Goal: Navigation & Orientation: Find specific page/section

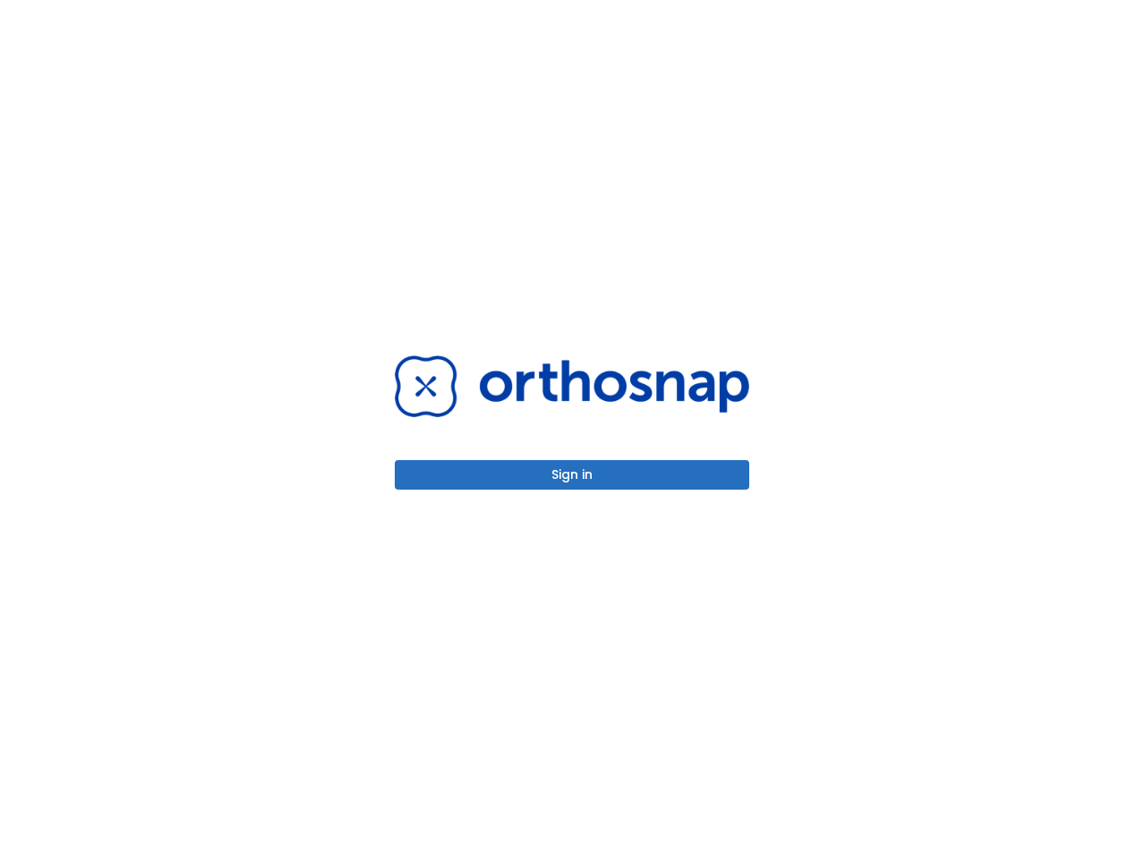
click at [591, 462] on button "Sign in" at bounding box center [572, 475] width 354 height 30
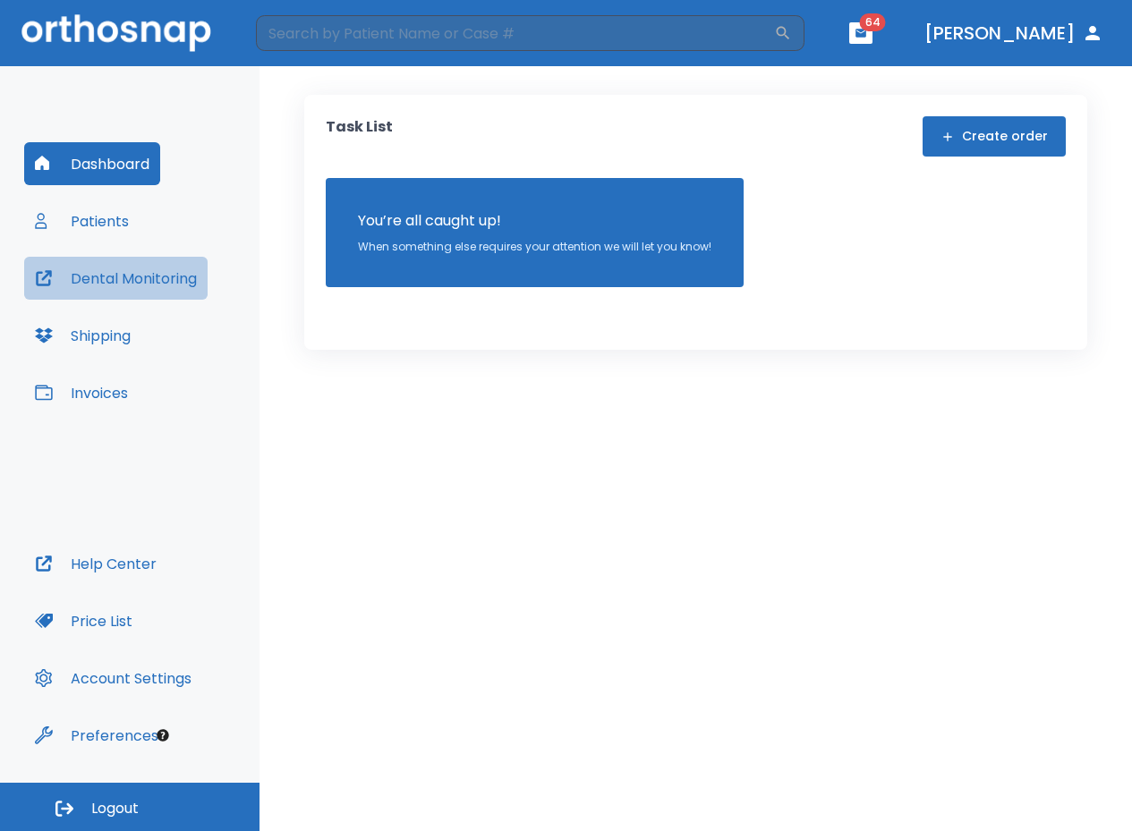
click at [118, 277] on button "Dental Monitoring" at bounding box center [115, 278] width 183 height 43
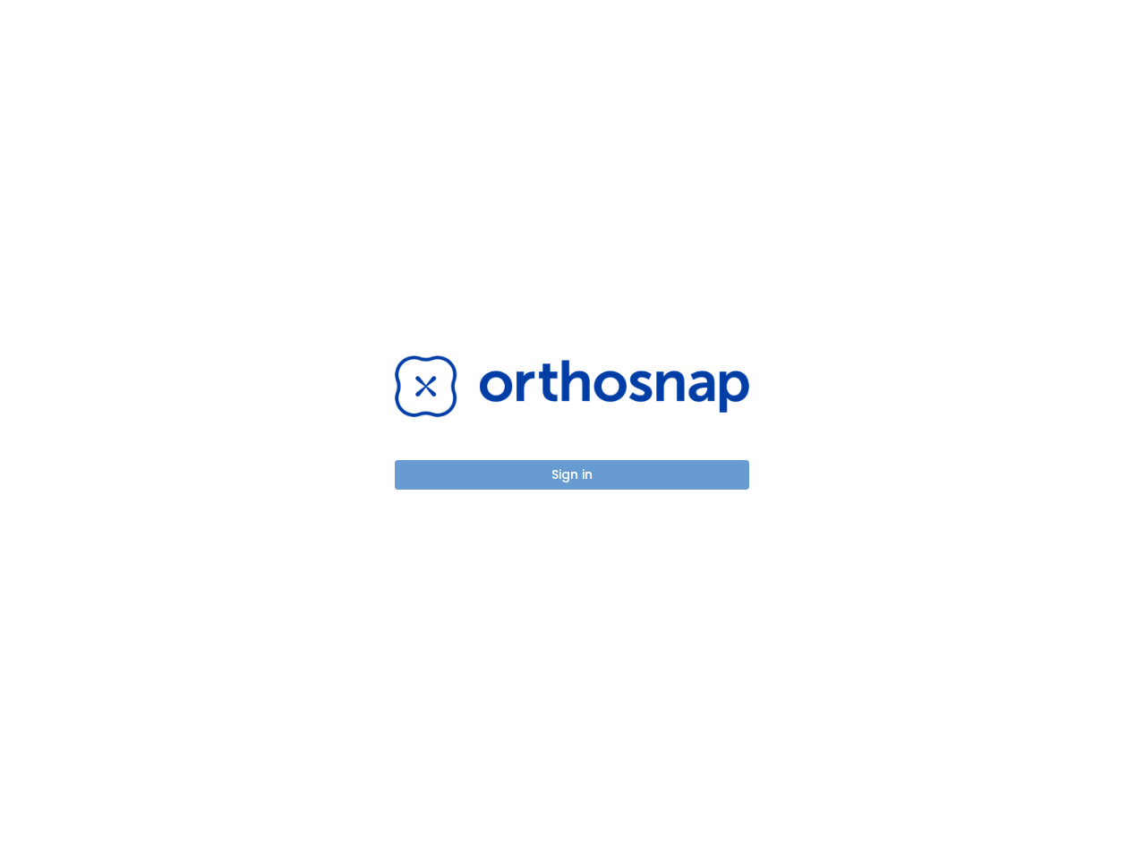
click at [567, 489] on button "Sign in" at bounding box center [572, 475] width 354 height 30
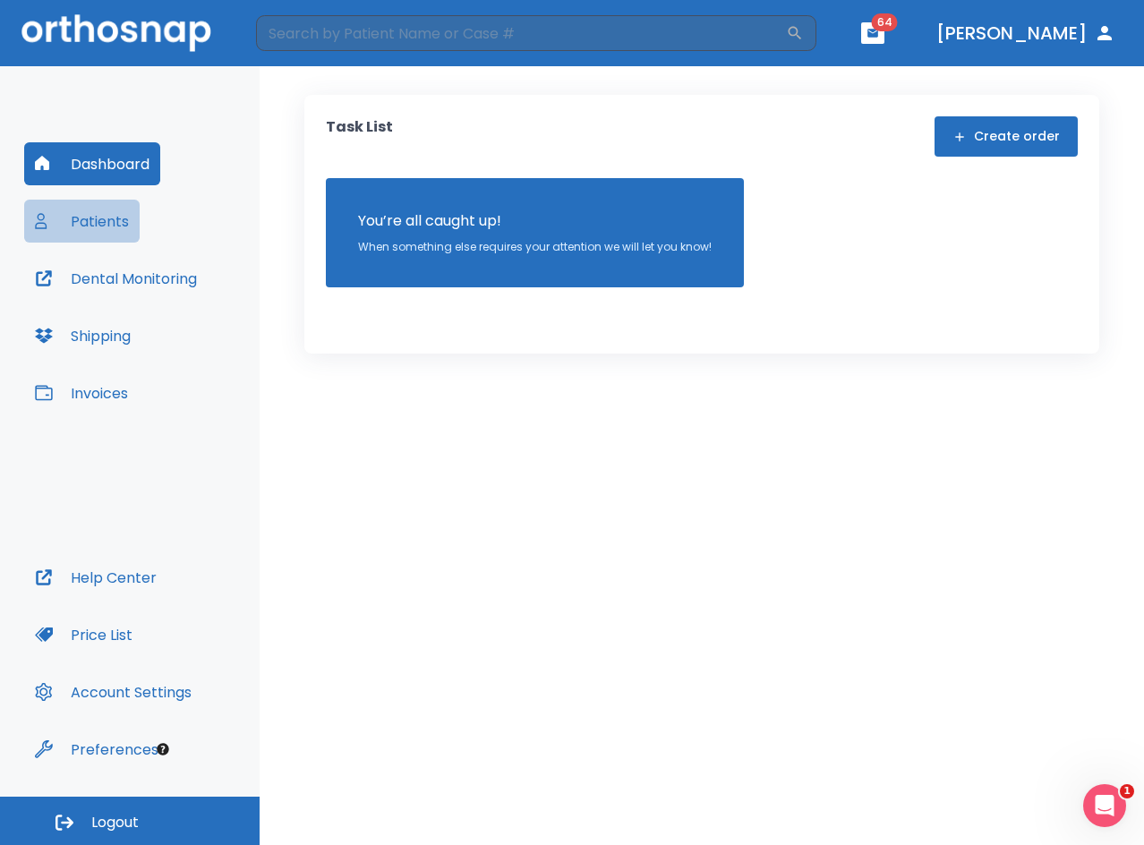
click at [98, 229] on button "Patients" at bounding box center [81, 221] width 115 height 43
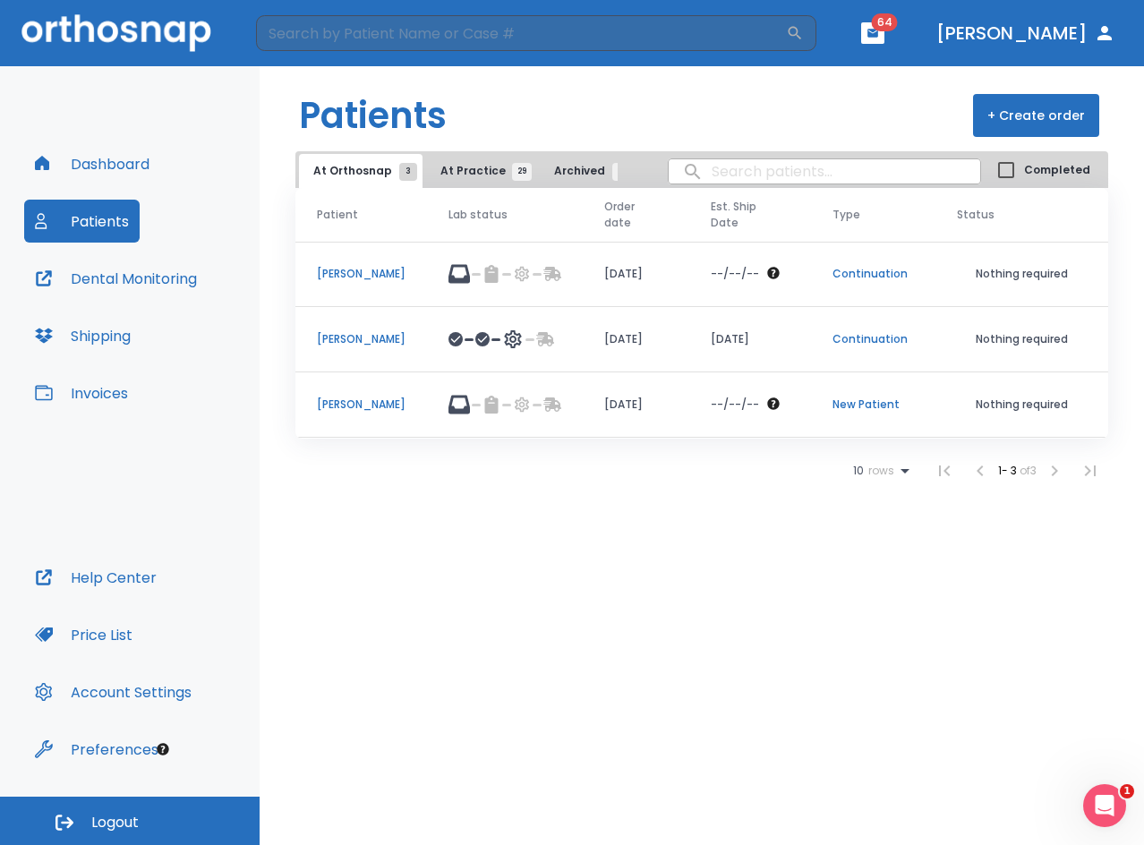
click at [353, 402] on p "[PERSON_NAME]" at bounding box center [361, 404] width 89 height 16
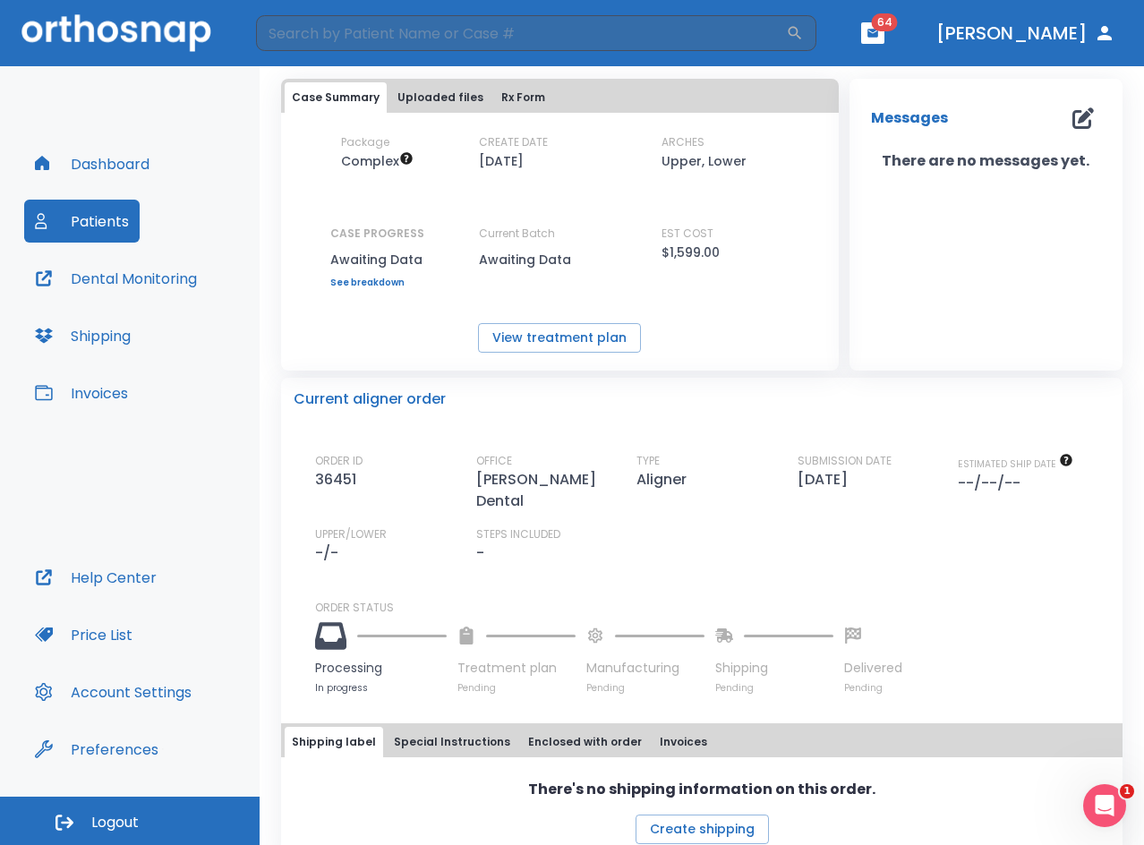
scroll to position [98, 0]
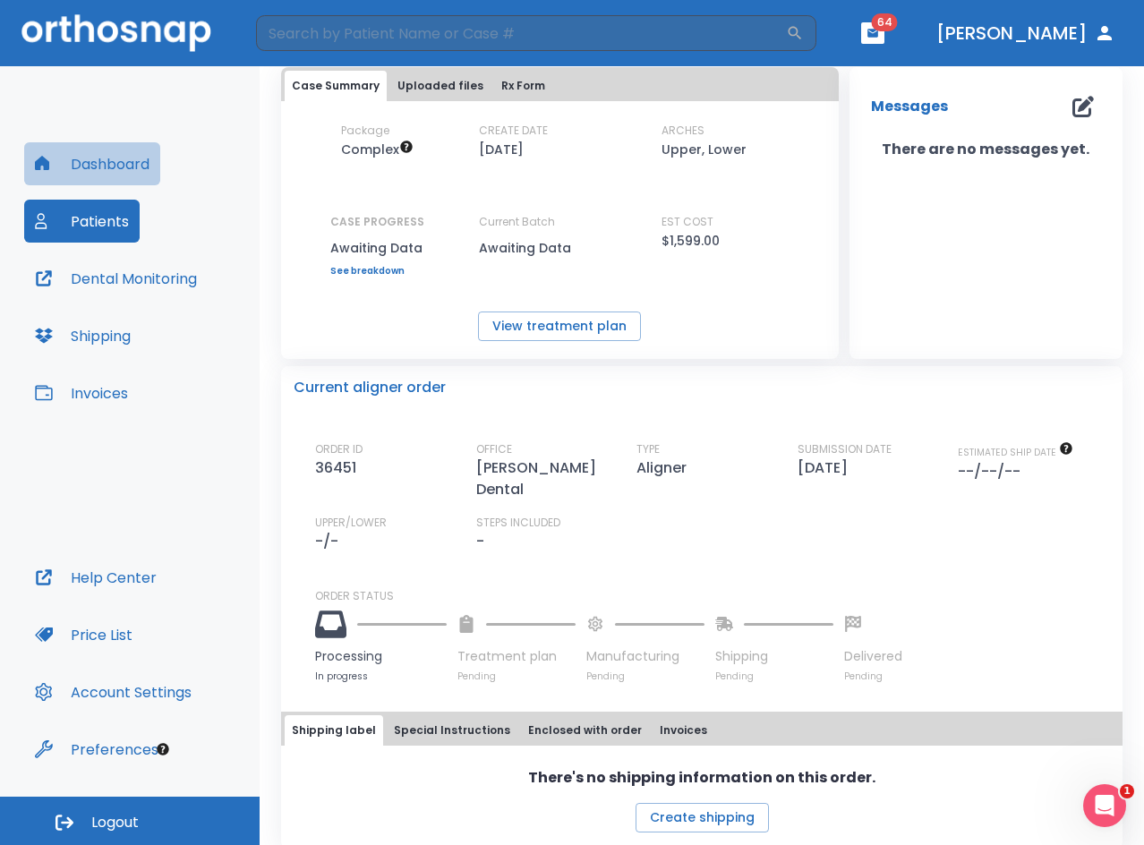
click at [98, 168] on button "Dashboard" at bounding box center [92, 163] width 136 height 43
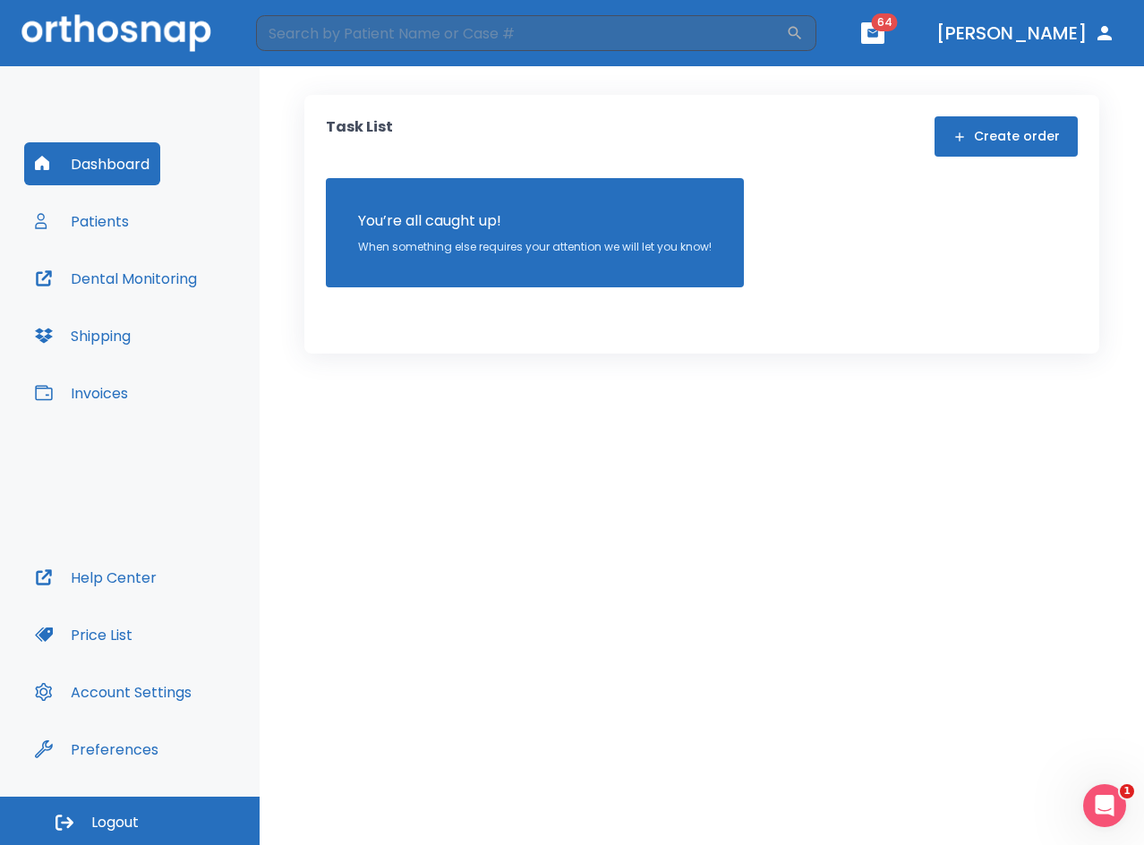
click at [112, 222] on button "Patients" at bounding box center [81, 221] width 115 height 43
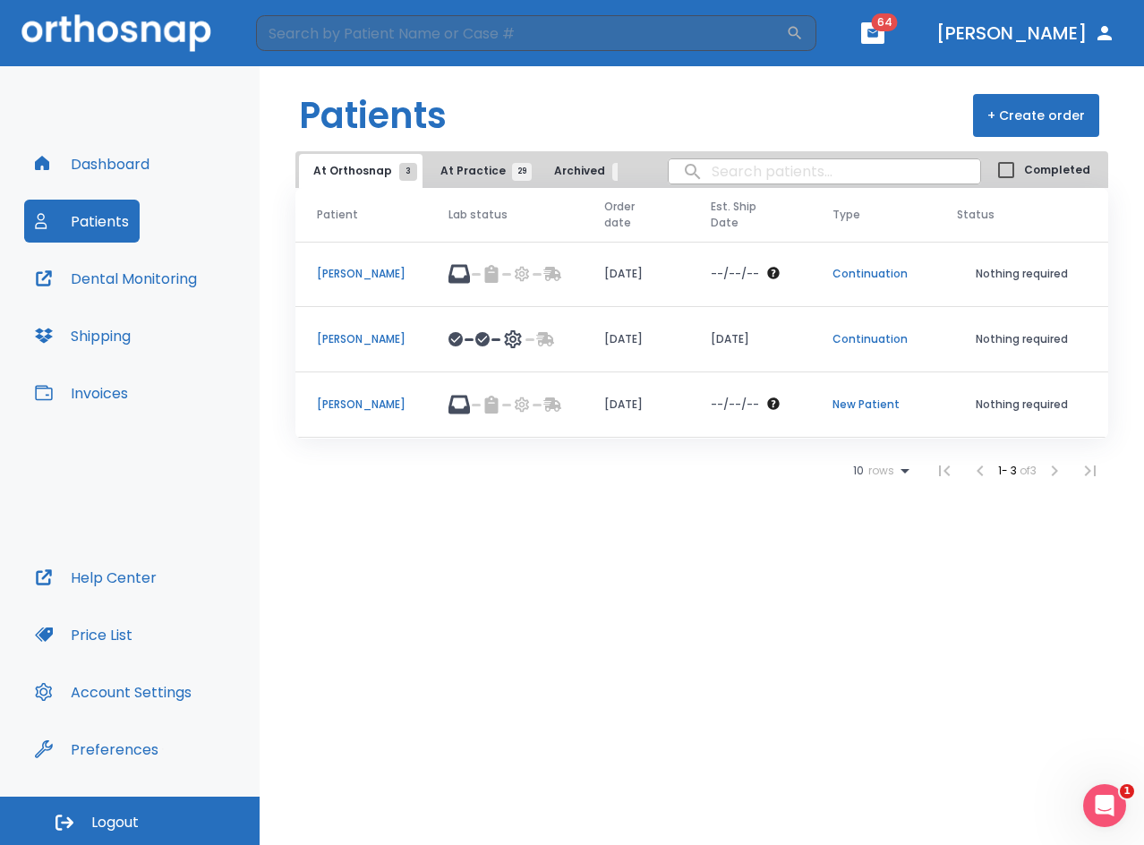
click at [800, 178] on input "search" at bounding box center [823, 171] width 311 height 35
type input "ho"
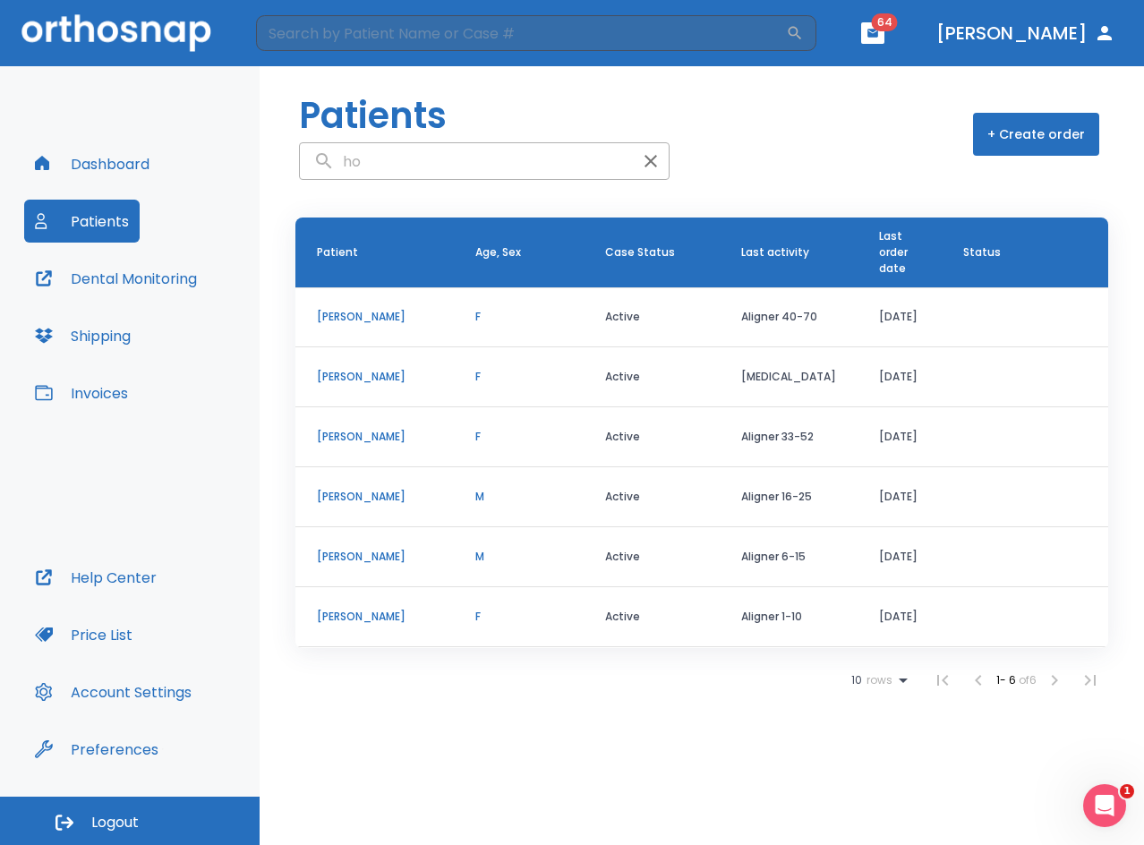
click at [398, 161] on input "ho" at bounding box center [466, 161] width 333 height 35
type input "hollman"
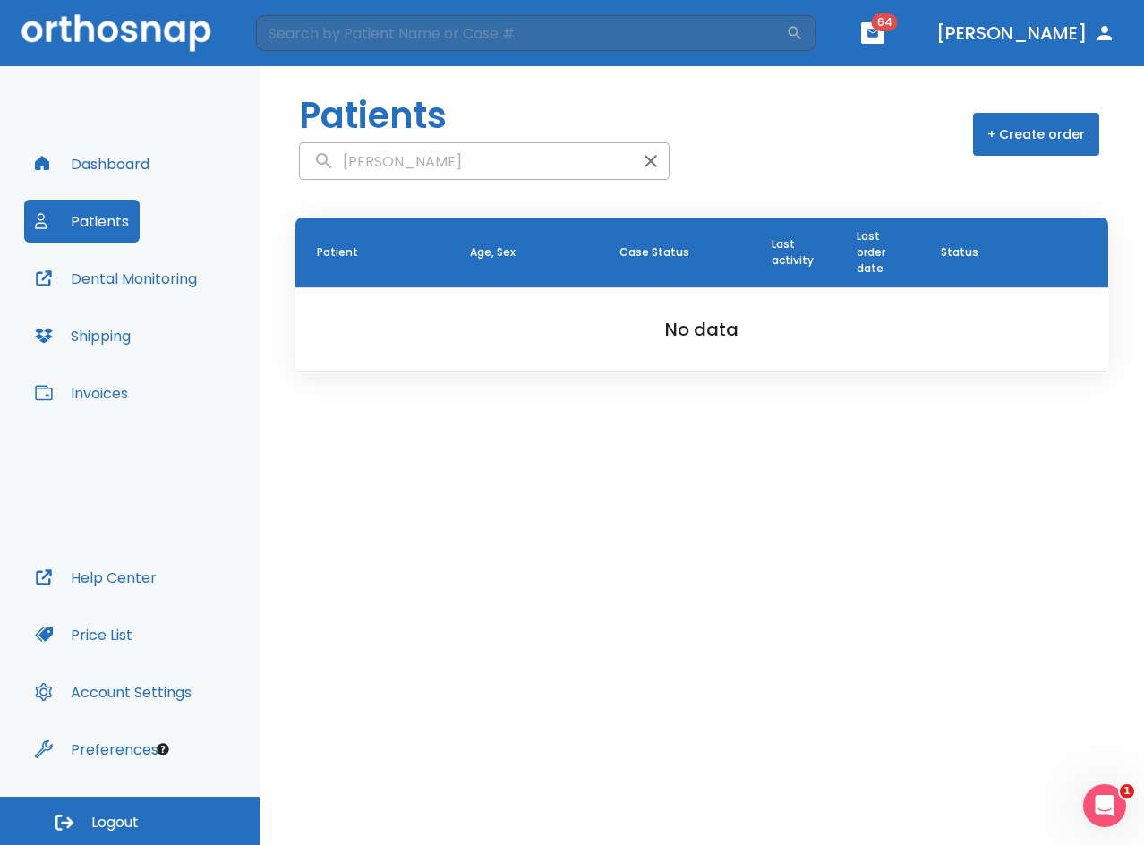
drag, startPoint x: 399, startPoint y: 166, endPoint x: 324, endPoint y: 158, distance: 75.5
click at [324, 158] on input "hollman" at bounding box center [466, 161] width 333 height 35
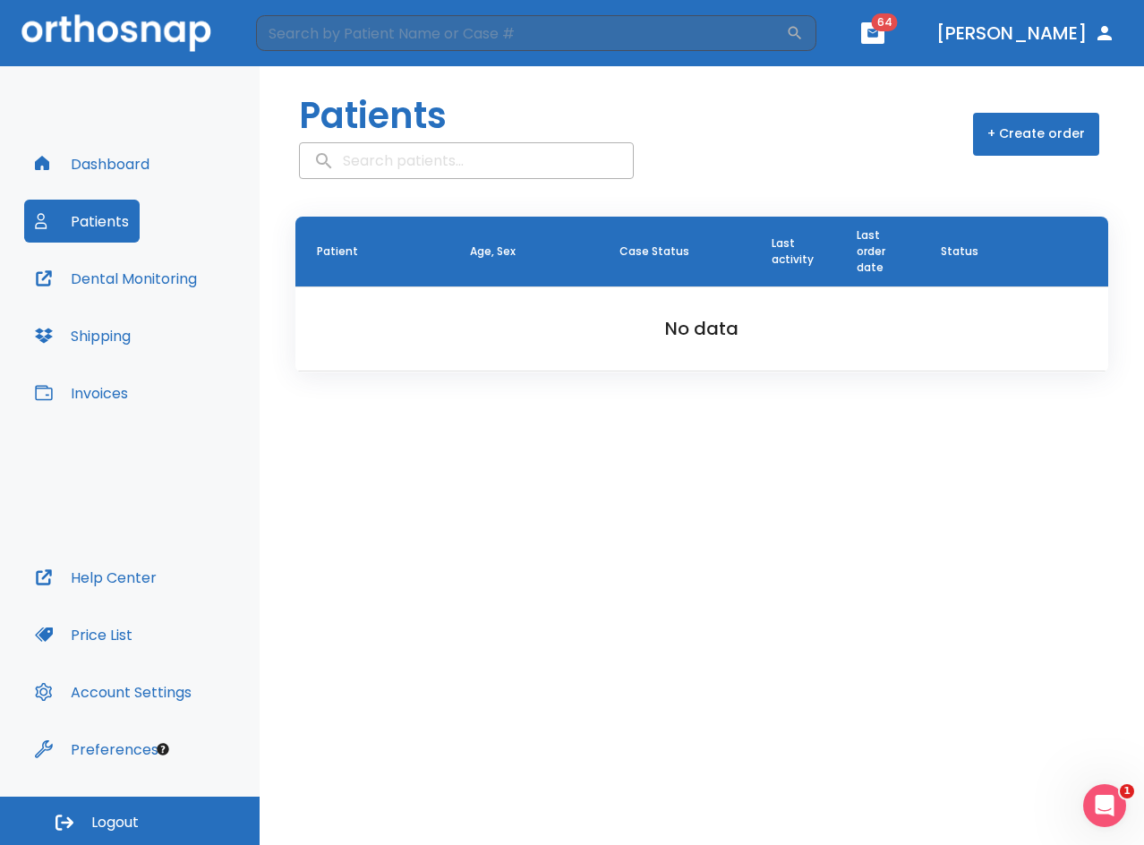
click at [387, 157] on input "search" at bounding box center [466, 160] width 333 height 35
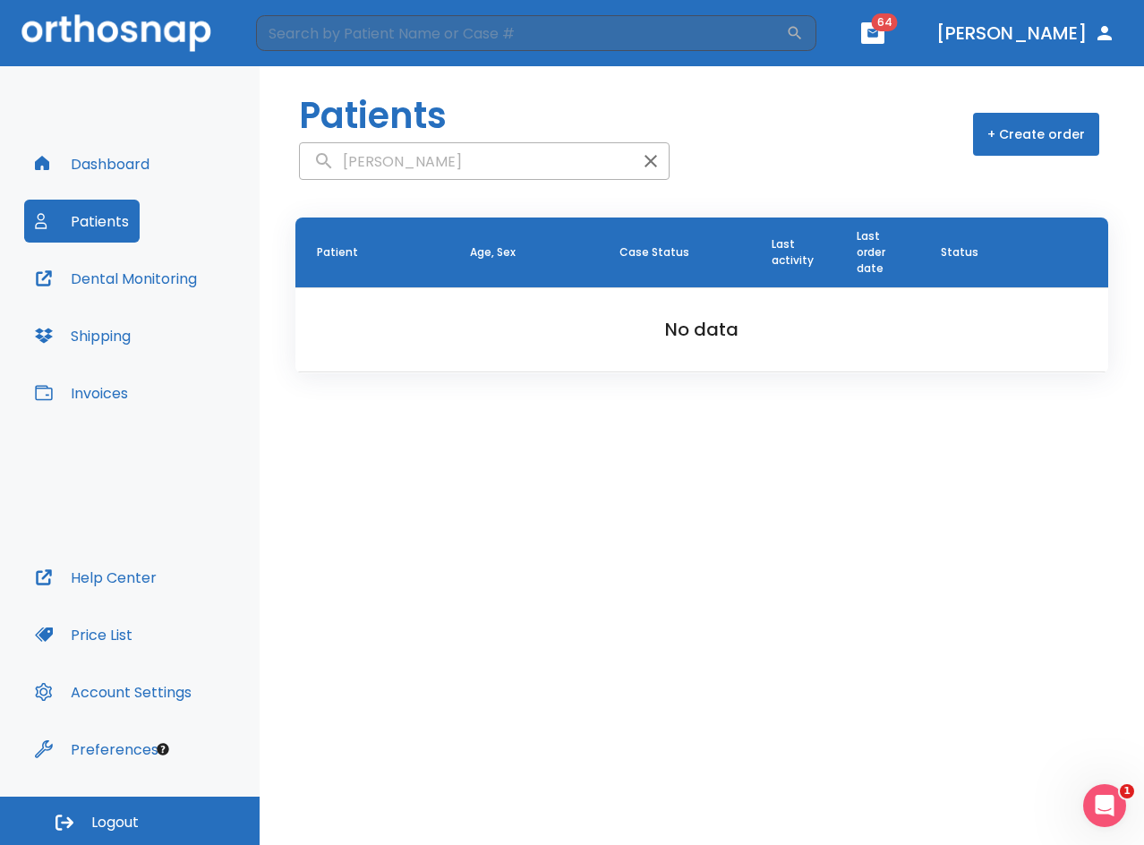
type input "holman"
